Goal: Task Accomplishment & Management: Use online tool/utility

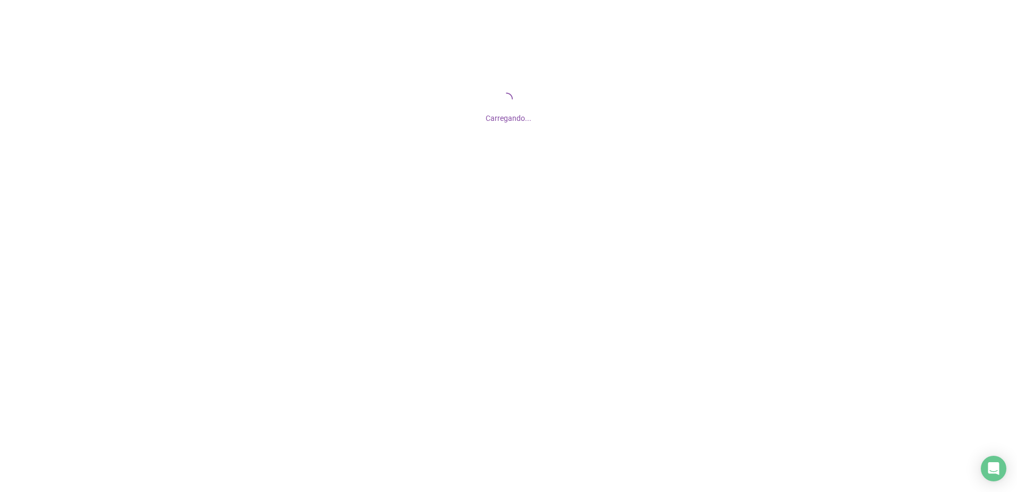
drag, startPoint x: 138, startPoint y: 82, endPoint x: 133, endPoint y: 73, distance: 10.5
click at [134, 73] on div "Carregando..." at bounding box center [508, 106] width 1017 height 213
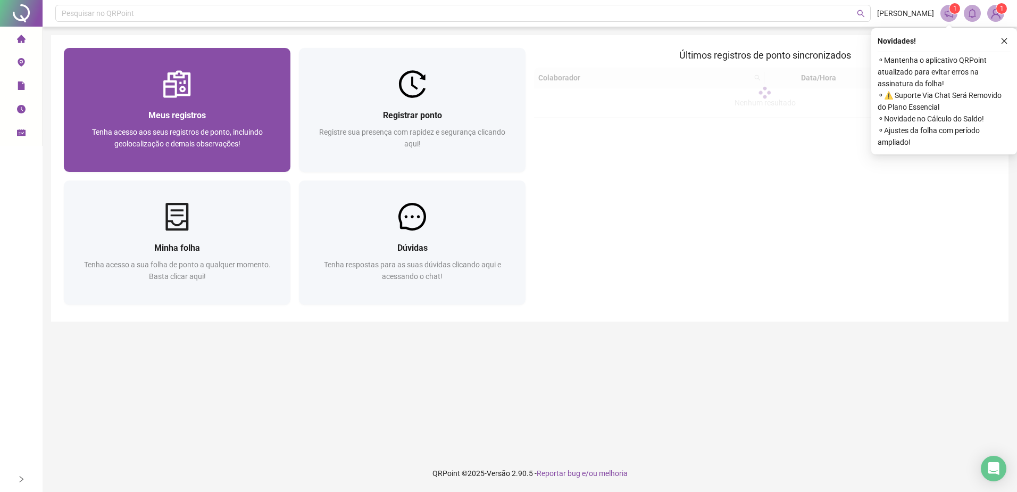
drag, startPoint x: 130, startPoint y: 73, endPoint x: 222, endPoint y: 111, distance: 99.5
click at [222, 111] on div "Meus registros" at bounding box center [177, 115] width 201 height 13
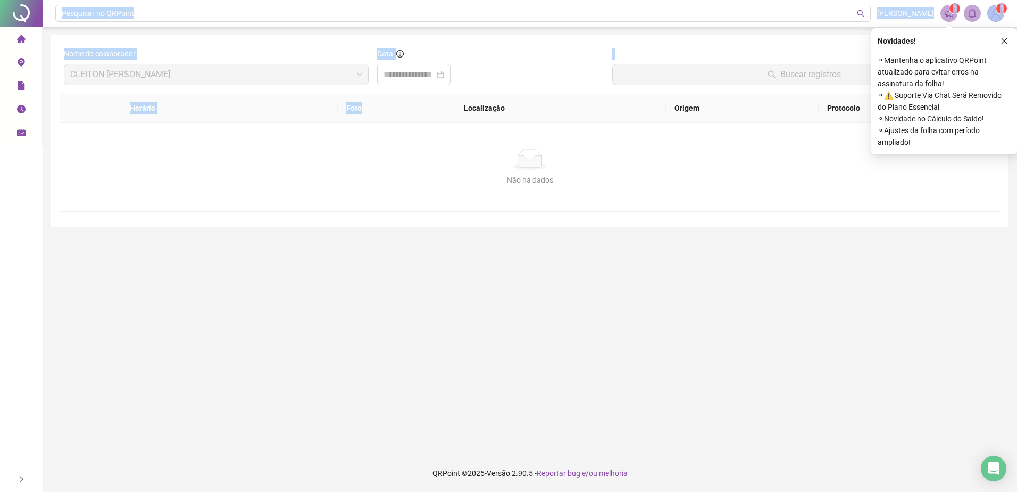
drag, startPoint x: 431, startPoint y: 117, endPoint x: 34, endPoint y: 21, distance: 408.7
click at [34, 21] on div "Página inicial Registrar ponto Espelho de ponto Meus registros Minhas solicitaç…" at bounding box center [508, 246] width 1017 height 492
drag, startPoint x: 34, startPoint y: 21, endPoint x: 206, endPoint y: 86, distance: 184.0
click at [288, 164] on div "Não há dados" at bounding box center [529, 158] width 915 height 21
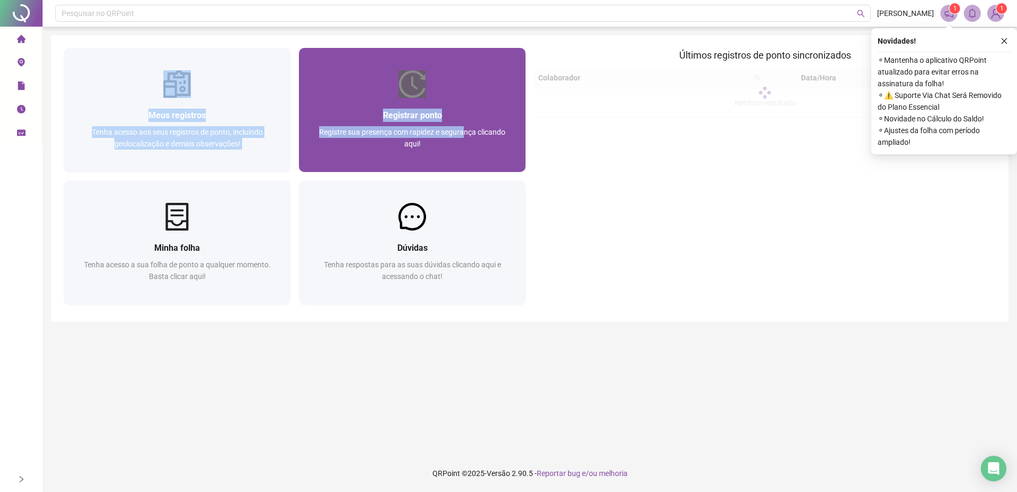
click at [464, 128] on span "Registre sua presença com rapidez e segurança clicando aqui!" at bounding box center [412, 138] width 186 height 20
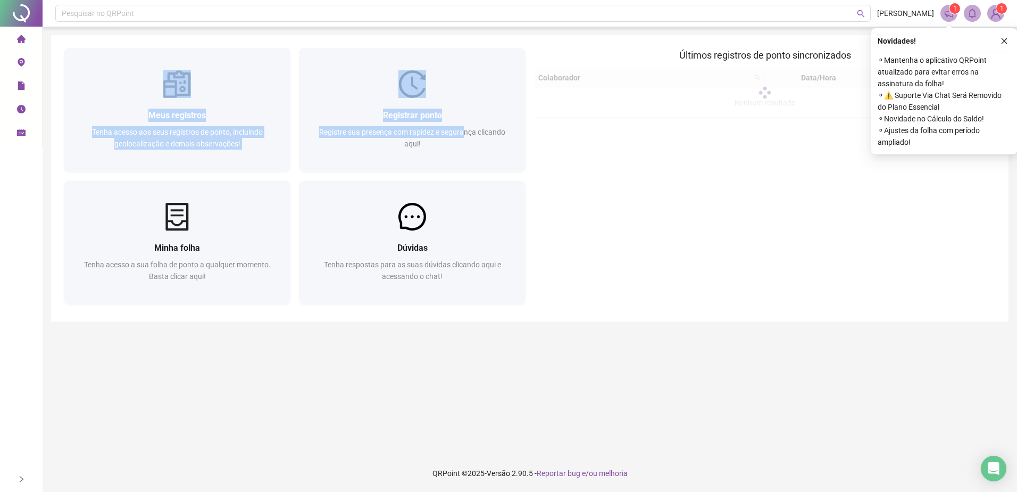
click at [724, 304] on div "Registro de ponto web 17:37:58 Empregador : Colaborador : REGISTRAR PONTO SOLIC…" at bounding box center [508, 246] width 1017 height 492
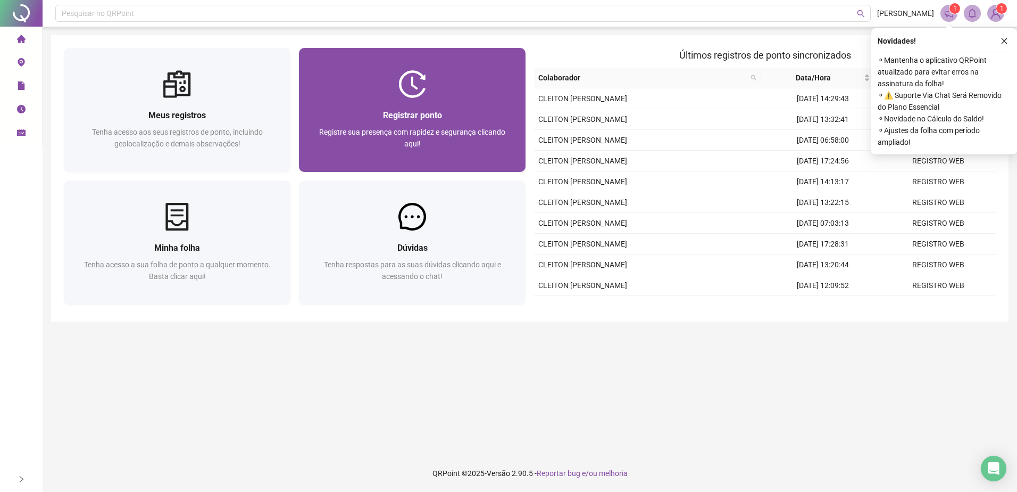
click at [448, 137] on div "Registre sua presença com rapidez e segurança clicando aqui!" at bounding box center [412, 143] width 201 height 35
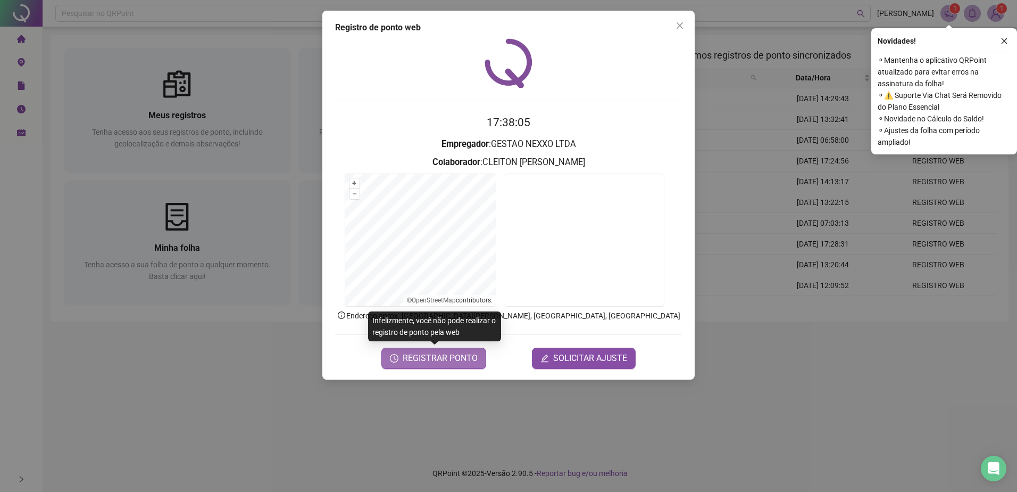
click at [473, 356] on span "REGISTRAR PONTO" at bounding box center [440, 358] width 75 height 13
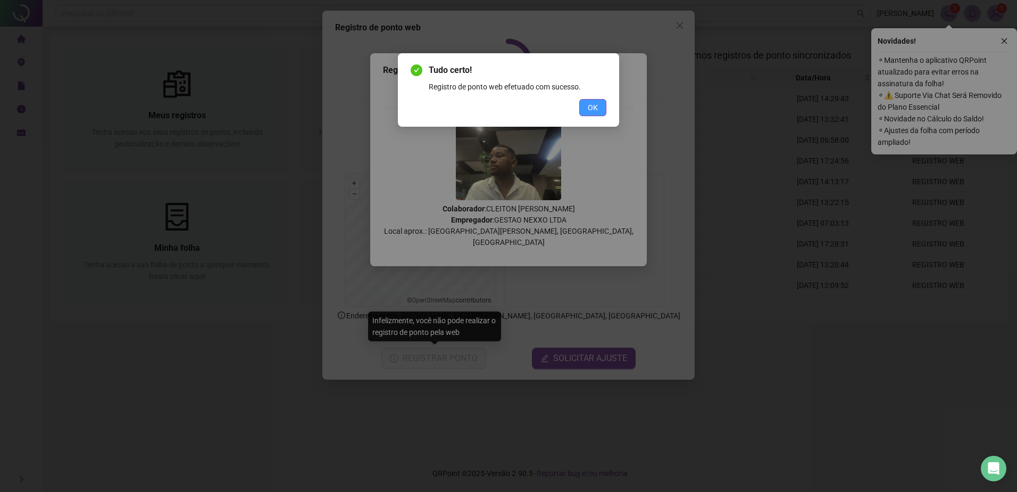
click at [591, 104] on span "OK" at bounding box center [593, 108] width 10 height 12
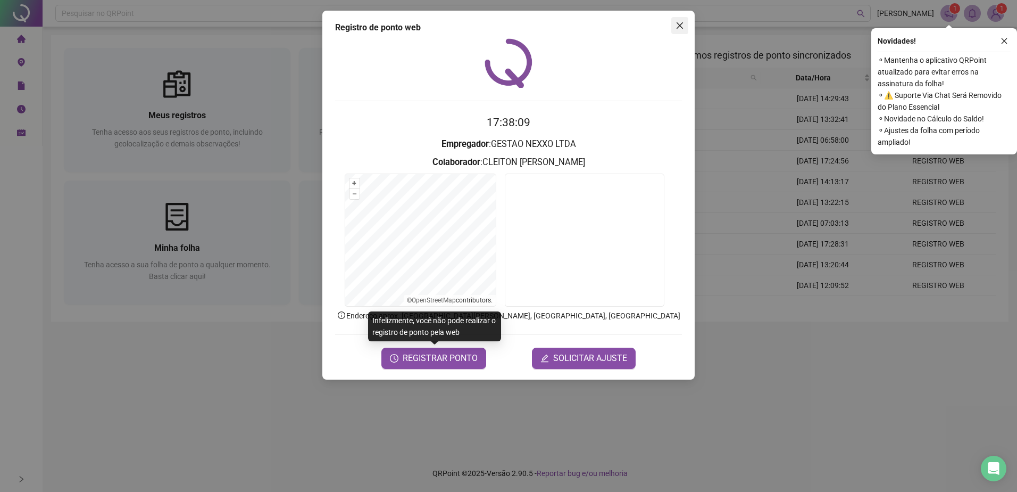
click at [674, 24] on span "Close" at bounding box center [679, 25] width 17 height 9
